Goal: Navigation & Orientation: Find specific page/section

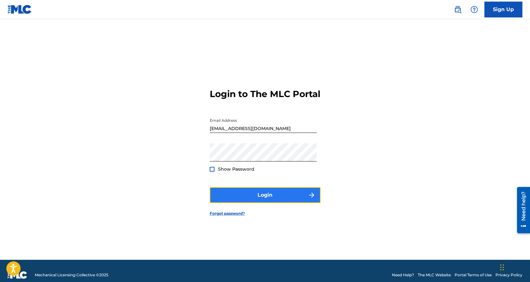
click at [261, 201] on button "Login" at bounding box center [265, 195] width 111 height 16
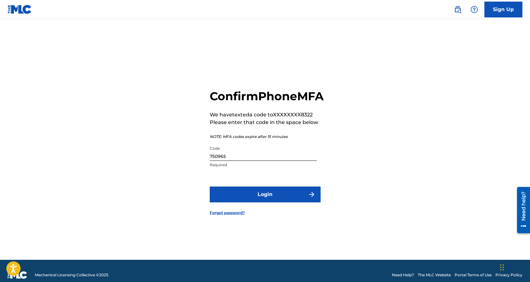
click at [257, 161] on input "750965" at bounding box center [263, 152] width 107 height 18
drag, startPoint x: 149, startPoint y: 154, endPoint x: 143, endPoint y: 154, distance: 5.4
click at [144, 154] on div "Confirm Phone MFA We have texted a code to XXXXXXXX8322 Please enter that code …" at bounding box center [265, 147] width 444 height 225
type input "7"
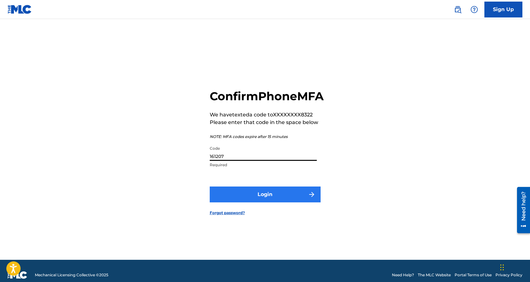
type input "161207"
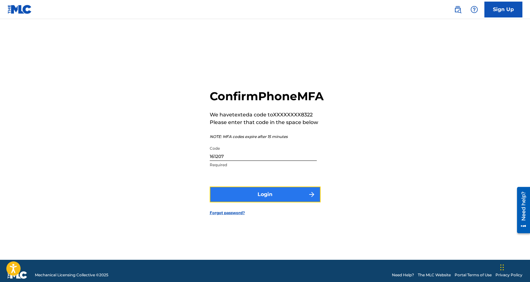
click at [302, 202] on button "Login" at bounding box center [265, 194] width 111 height 16
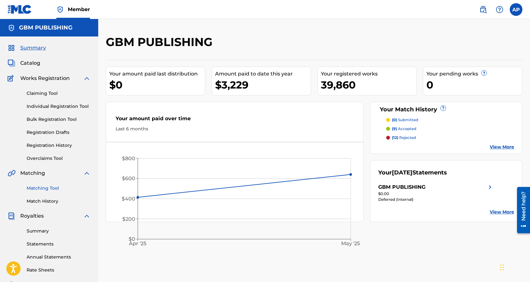
scroll to position [63, 0]
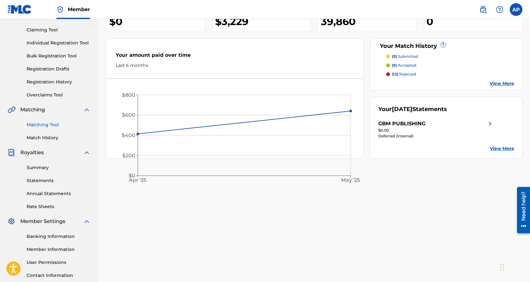
click at [37, 125] on link "Matching Tool" at bounding box center [59, 124] width 64 height 7
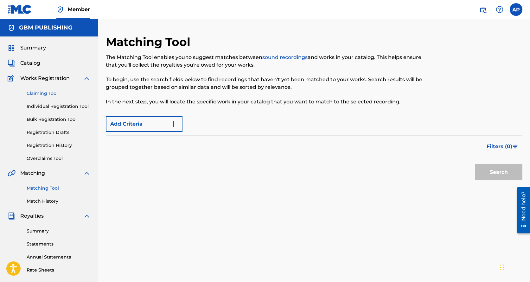
click at [50, 95] on link "Claiming Tool" at bounding box center [59, 93] width 64 height 7
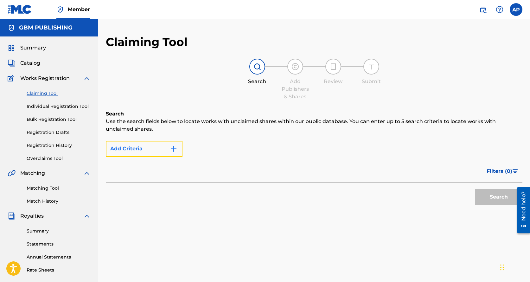
click at [170, 146] on img "Search Form" at bounding box center [174, 149] width 8 height 8
click at [174, 149] on img "Search Form" at bounding box center [174, 149] width 8 height 8
click at [233, 149] on div "Add Criteria" at bounding box center [314, 149] width 417 height 16
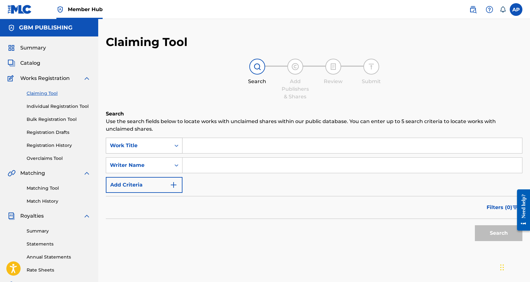
click at [177, 144] on icon "Search Form" at bounding box center [176, 145] width 6 height 6
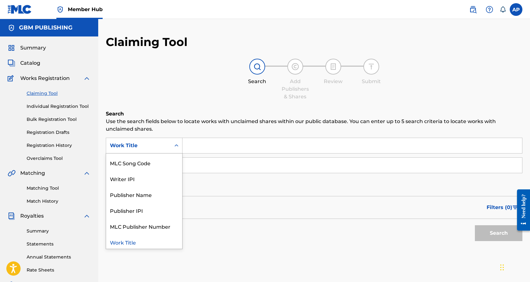
scroll to position [16, 0]
click at [52, 200] on link "Match History" at bounding box center [59, 201] width 64 height 7
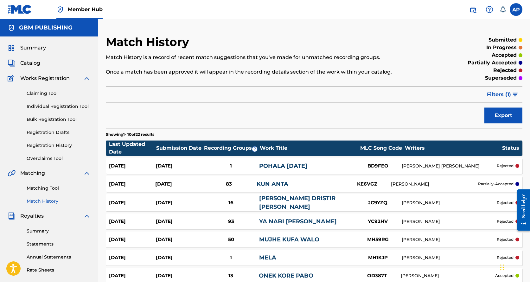
scroll to position [32, 0]
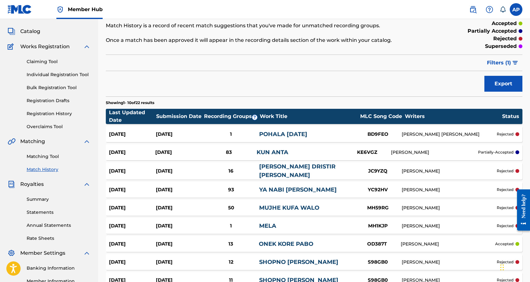
click at [240, 135] on div "1" at bounding box center [231, 134] width 56 height 7
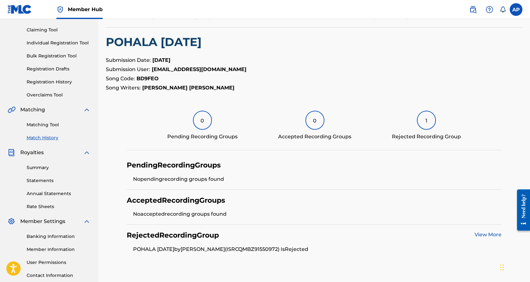
scroll to position [111, 0]
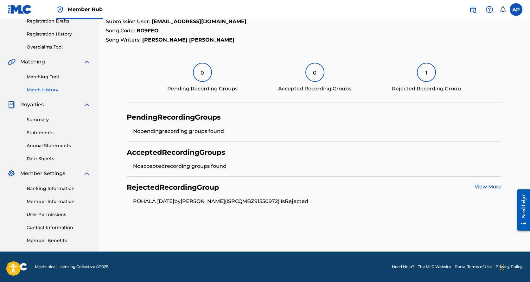
click at [495, 187] on link "View More" at bounding box center [488, 187] width 27 height 6
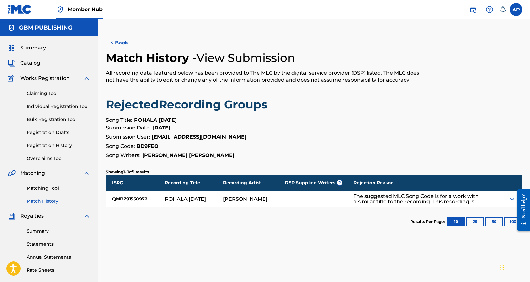
click at [514, 196] on div at bounding box center [521, 209] width 18 height 51
click at [512, 197] on div at bounding box center [521, 209] width 18 height 51
click at [512, 200] on img at bounding box center [513, 199] width 8 height 8
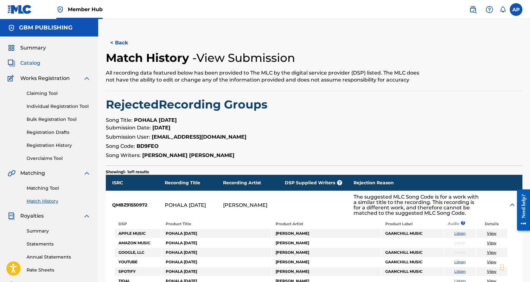
click at [33, 64] on span "Catalog" at bounding box center [30, 63] width 20 height 8
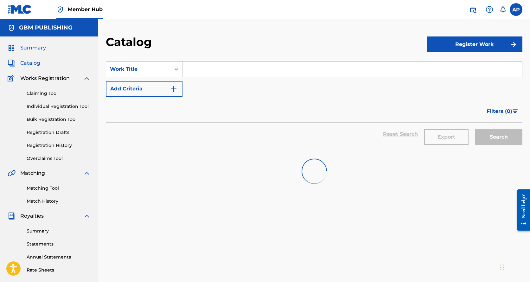
click at [36, 48] on span "Summary" at bounding box center [33, 48] width 26 height 8
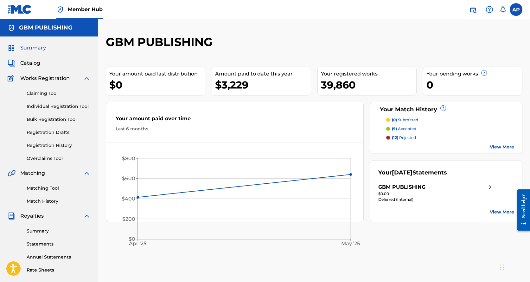
scroll to position [111, 0]
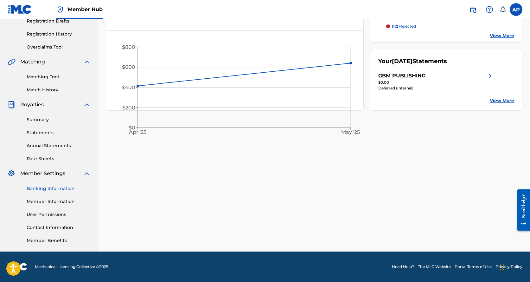
click at [58, 189] on link "Banking Information" at bounding box center [59, 188] width 64 height 7
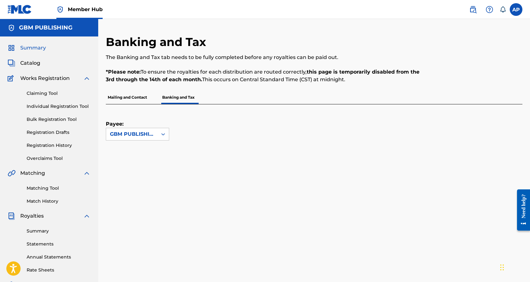
click at [25, 50] on span "Summary" at bounding box center [33, 48] width 26 height 8
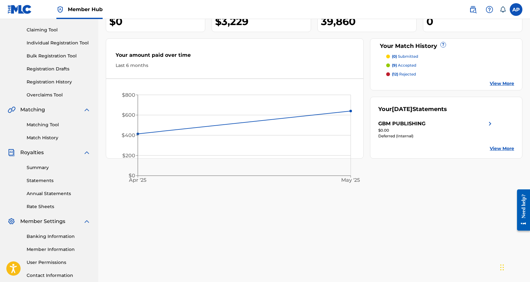
scroll to position [111, 0]
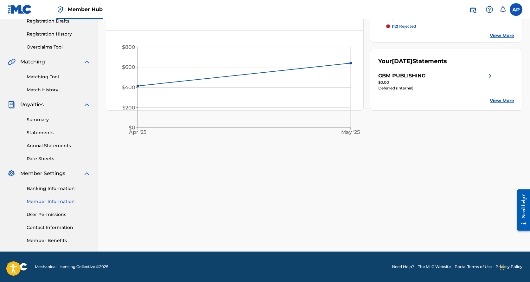
click at [55, 199] on link "Member Information" at bounding box center [59, 201] width 64 height 7
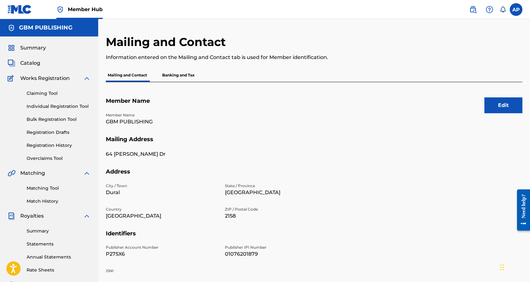
click at [191, 75] on p "Banking and Tax" at bounding box center [178, 74] width 36 height 13
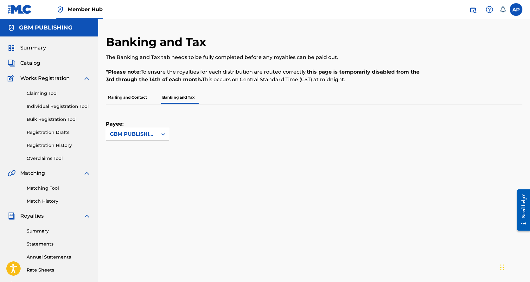
click at [18, 14] on link at bounding box center [20, 9] width 24 height 19
